Goal: Task Accomplishment & Management: Use online tool/utility

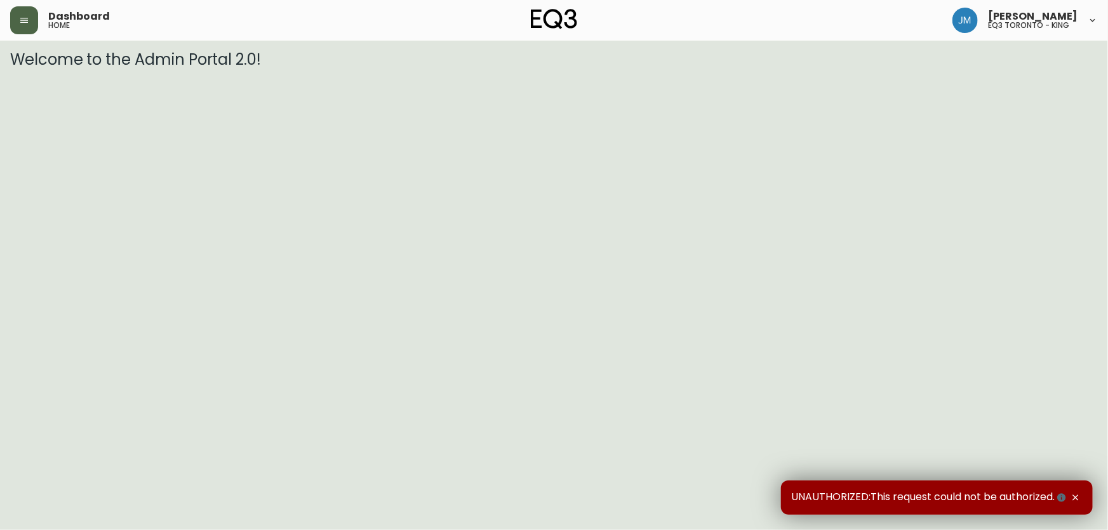
click at [19, 20] on icon "button" at bounding box center [24, 20] width 10 height 10
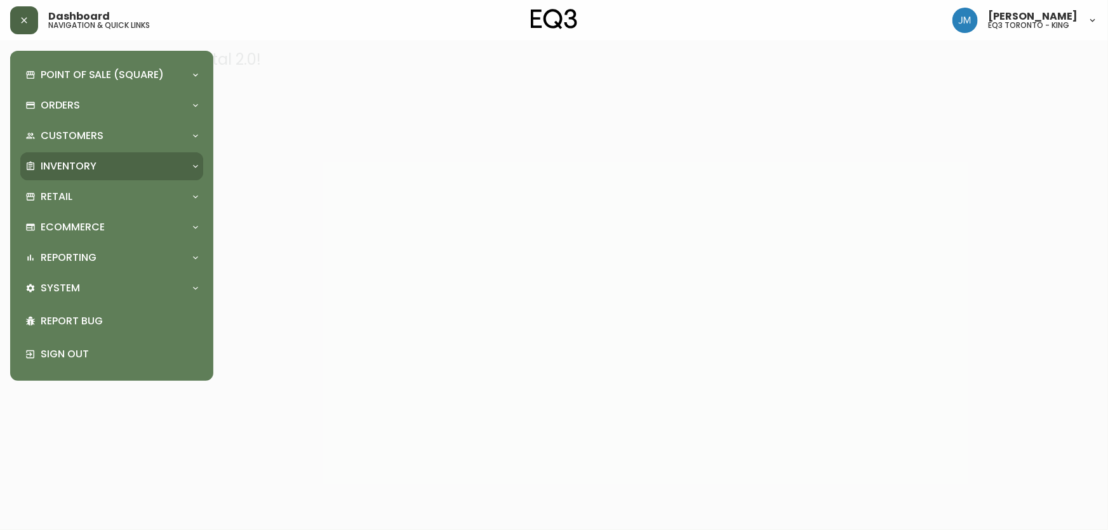
click at [93, 160] on p "Inventory" at bounding box center [69, 166] width 56 height 14
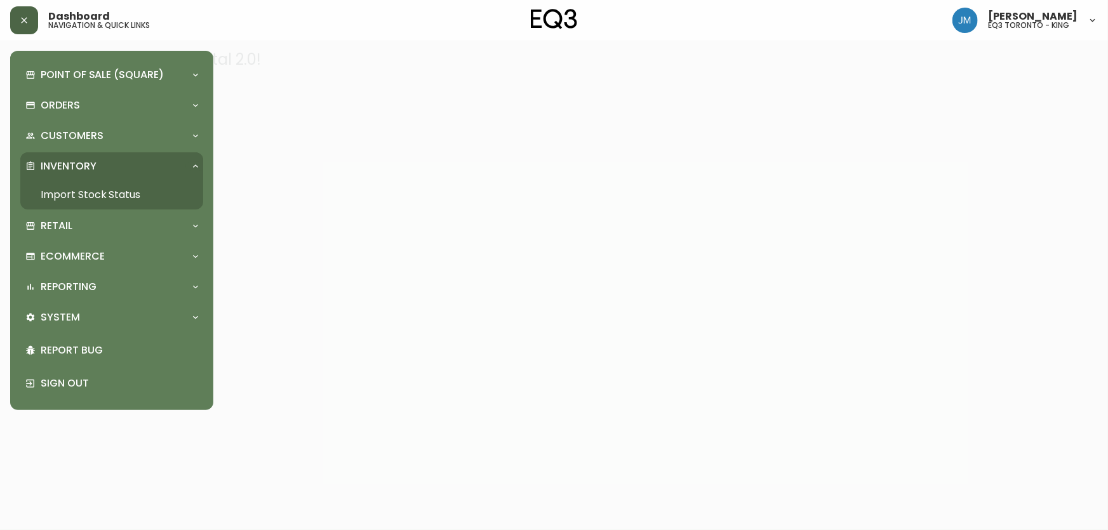
click at [130, 198] on link "Import Stock Status" at bounding box center [111, 194] width 183 height 29
